Goal: Check status: Check status

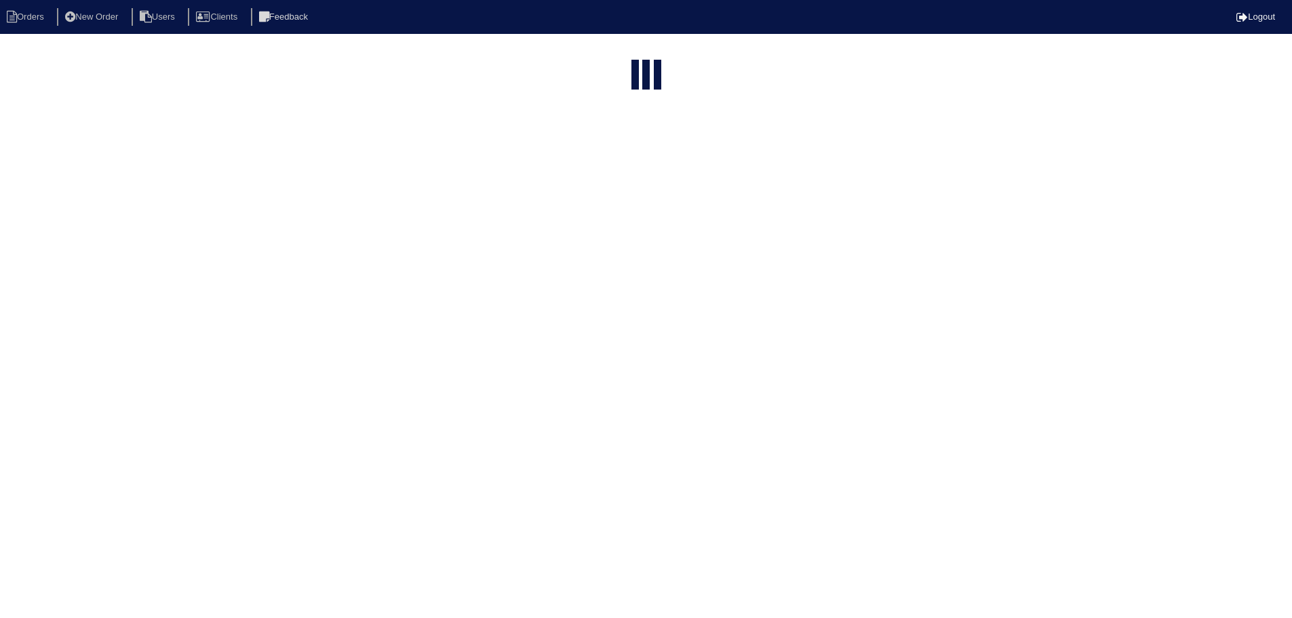
select select "15"
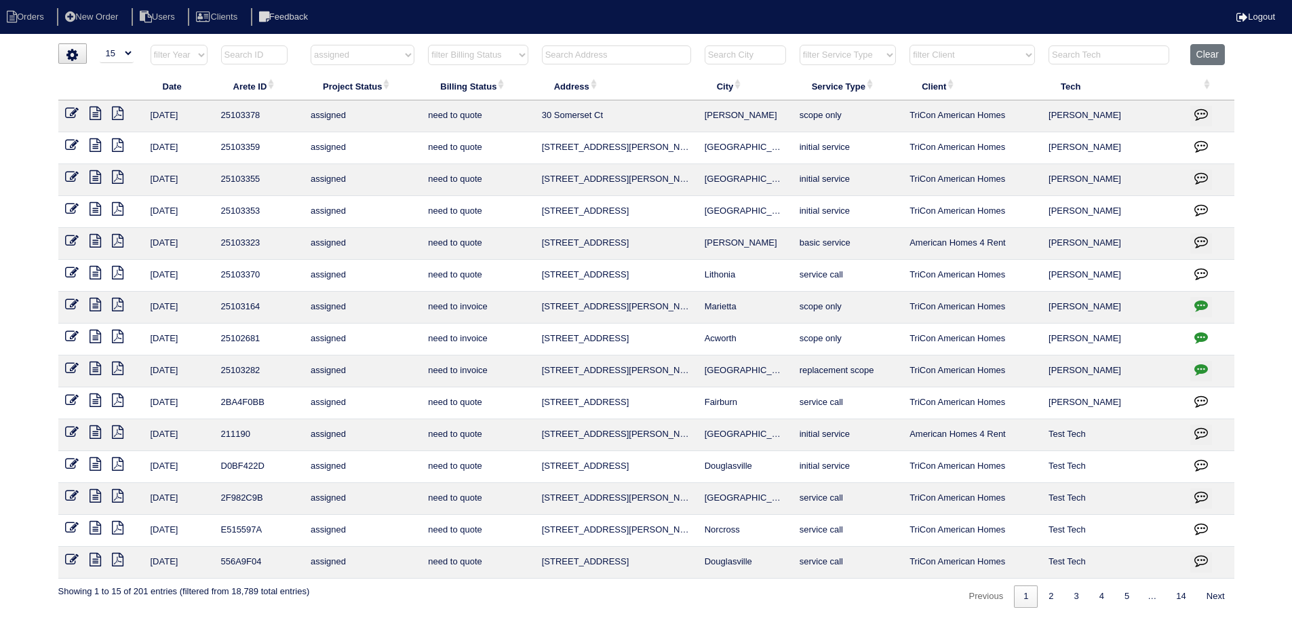
click at [362, 57] on select "filter Project Status -- Any Project Status -- new order assigned in progress f…" at bounding box center [363, 55] width 104 height 20
click at [311, 45] on select "filter Project Status -- Any Project Status -- new order assigned in progress f…" at bounding box center [363, 55] width 104 height 20
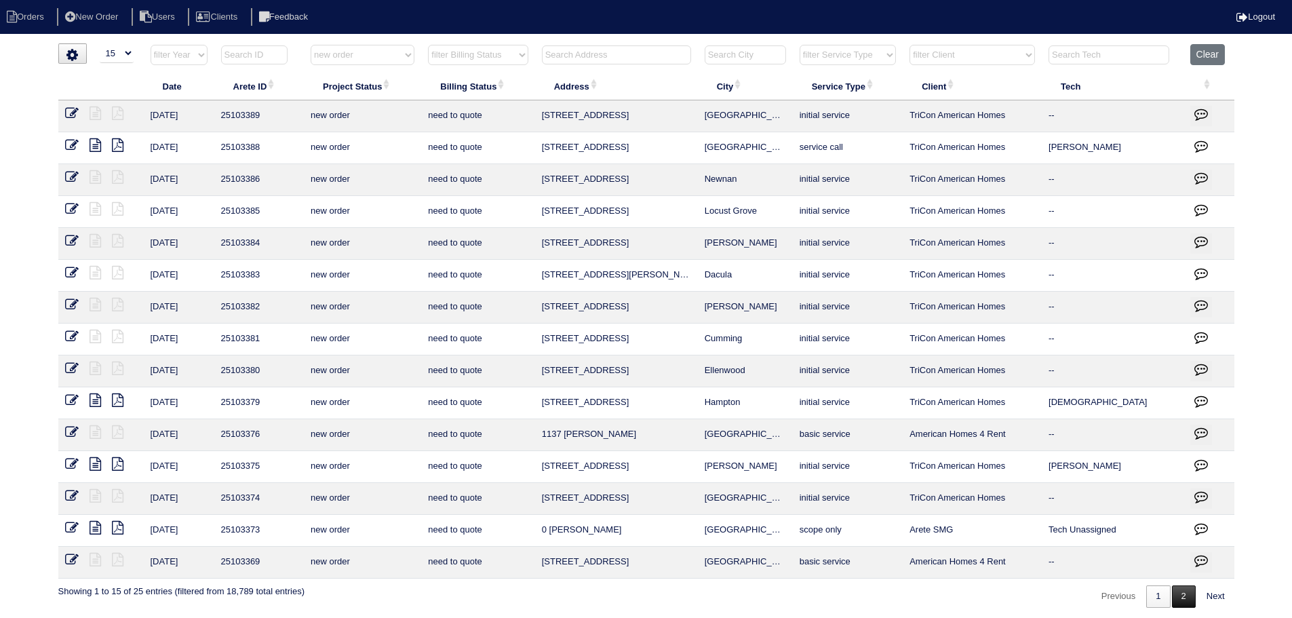
click at [1175, 592] on link "2" at bounding box center [1184, 596] width 24 height 22
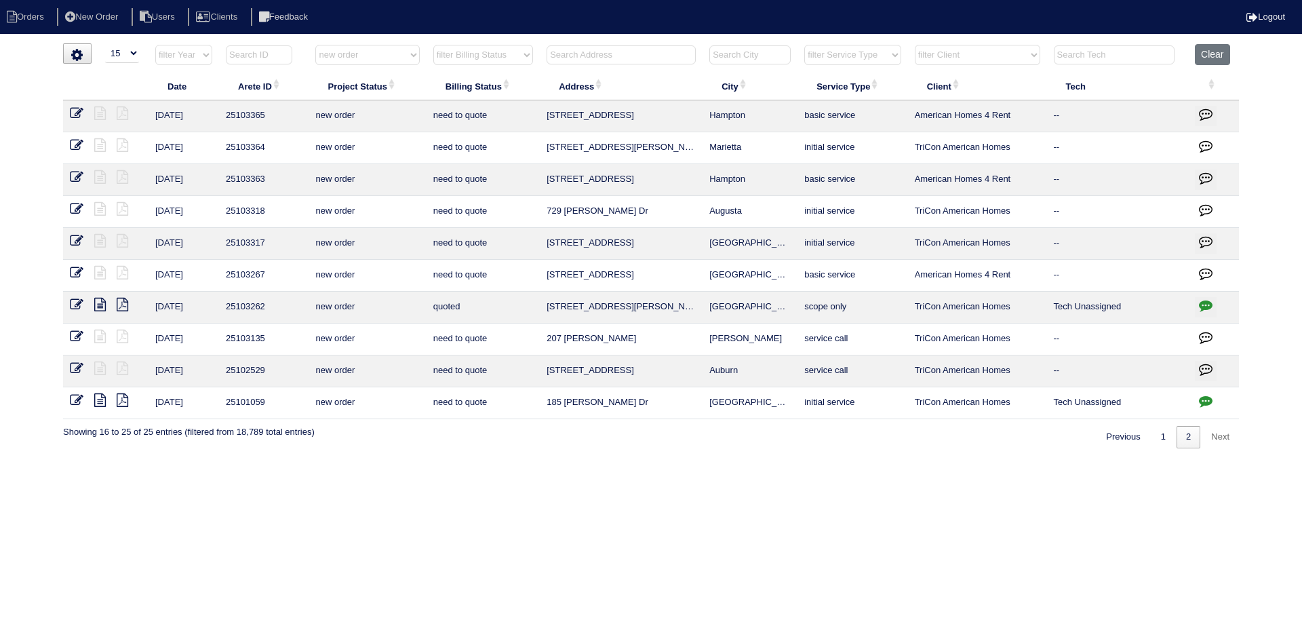
click at [1197, 310] on button "button" at bounding box center [1206, 307] width 22 height 20
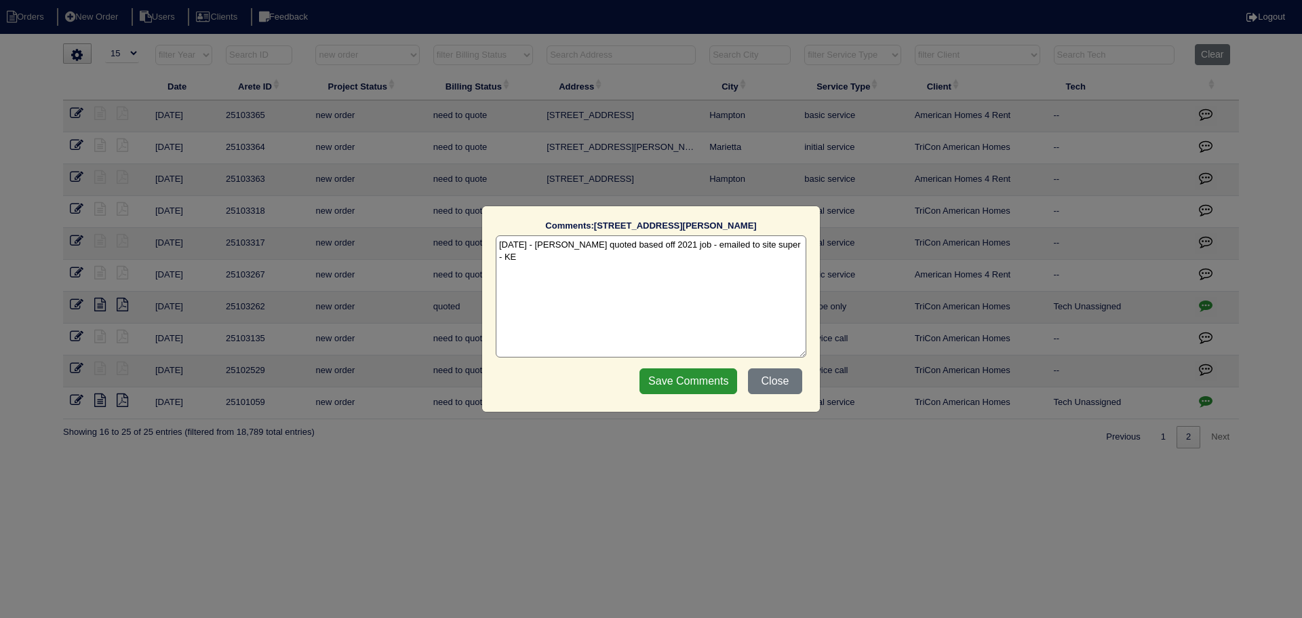
click at [1198, 307] on div "Comments: [STREET_ADDRESS][PERSON_NAME] The comments on file have changed since…" at bounding box center [651, 309] width 1302 height 618
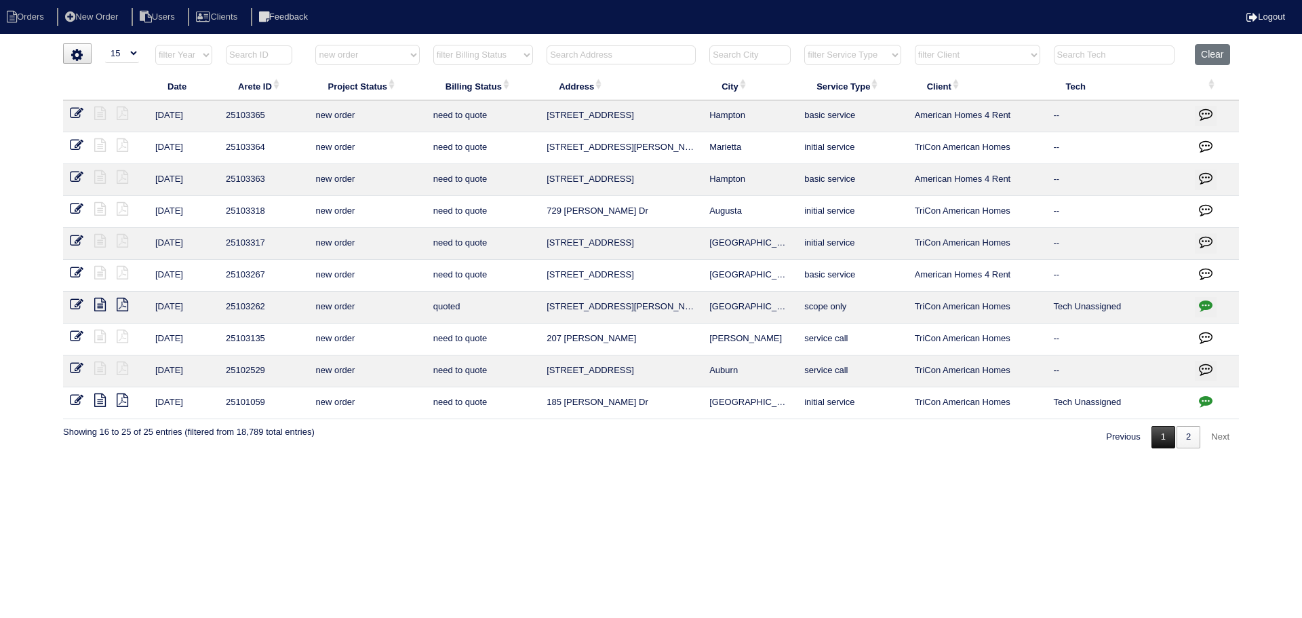
click at [1163, 442] on link "1" at bounding box center [1164, 437] width 24 height 22
select select "new order"
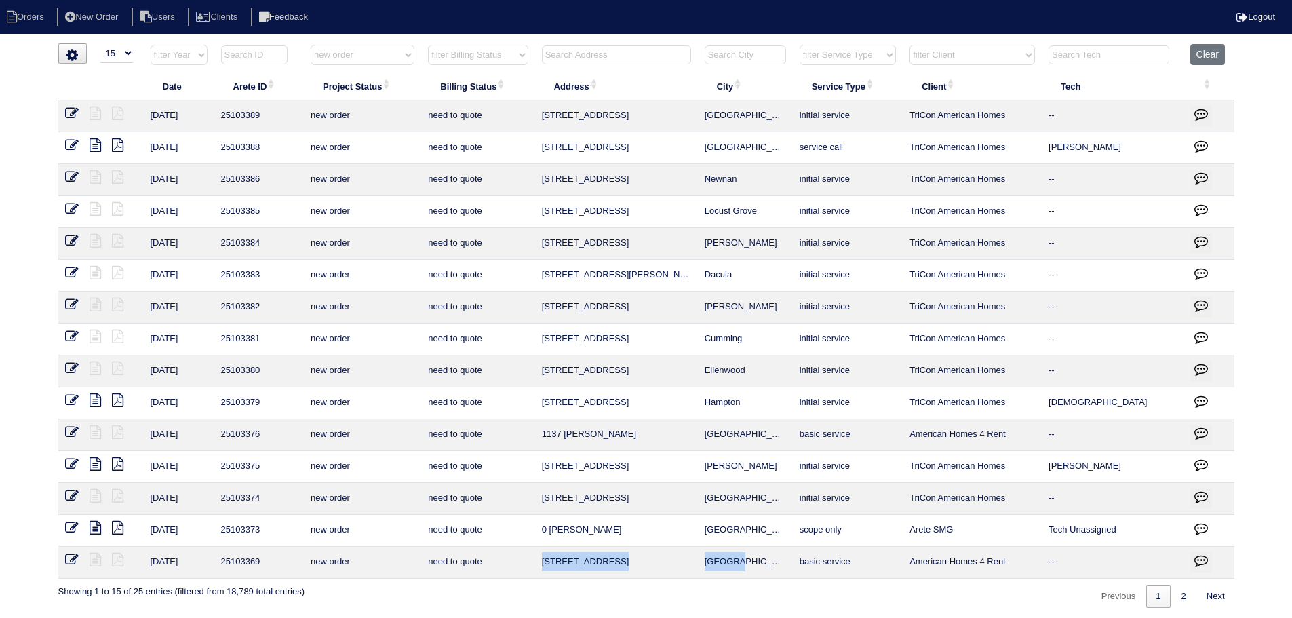
drag, startPoint x: 752, startPoint y: 556, endPoint x: 537, endPoint y: 566, distance: 215.3
click at [537, 566] on tr "[DATE] 25103369 new order need to quote [STREET_ADDRESS] basic service American…" at bounding box center [646, 563] width 1176 height 32
copy tr "[STREET_ADDRESS]"
drag, startPoint x: 758, startPoint y: 146, endPoint x: 510, endPoint y: 149, distance: 247.6
click at [510, 149] on tr "[DATE] 25103388 new order need to quote [STREET_ADDRESS] Atlanta service call T…" at bounding box center [646, 148] width 1176 height 32
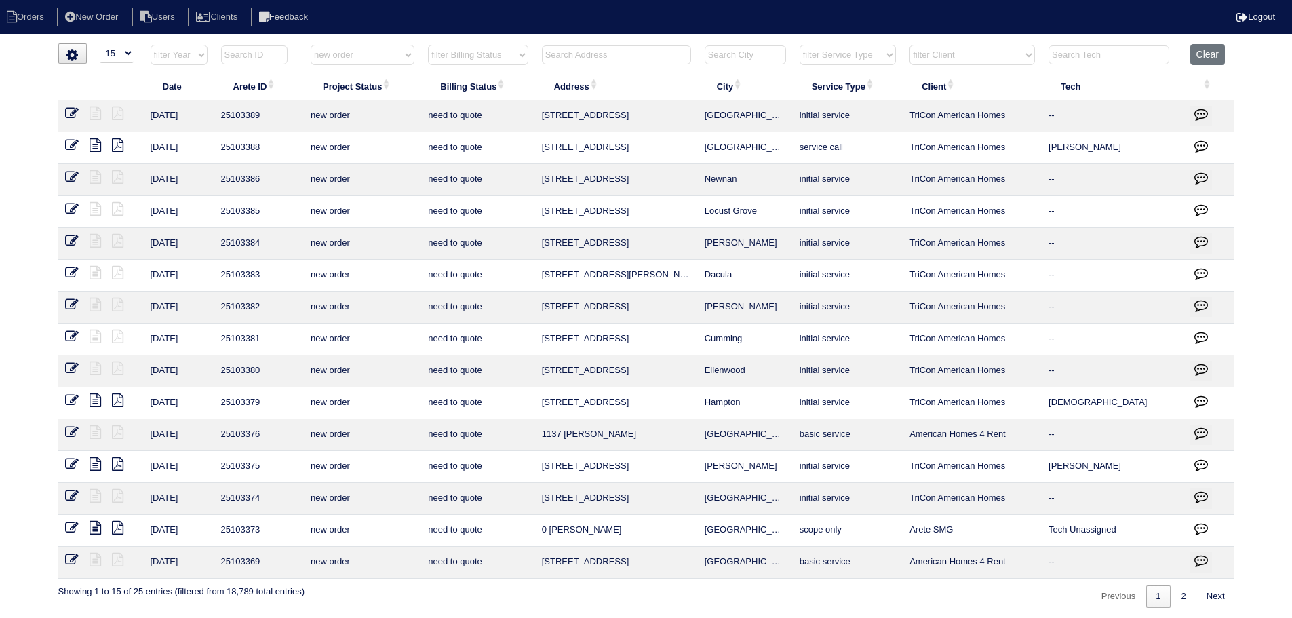
click at [714, 191] on td "Newnan" at bounding box center [745, 180] width 95 height 32
drag, startPoint x: 771, startPoint y: 359, endPoint x: 534, endPoint y: 368, distance: 237.6
click at [534, 368] on tr "[DATE] 25103380 new order need to quote 155 Gabion Loop Ellenwood initial servi…" at bounding box center [646, 371] width 1176 height 32
copy tr "155 Gabion Loop Ellenwood"
